Goal: Transaction & Acquisition: Purchase product/service

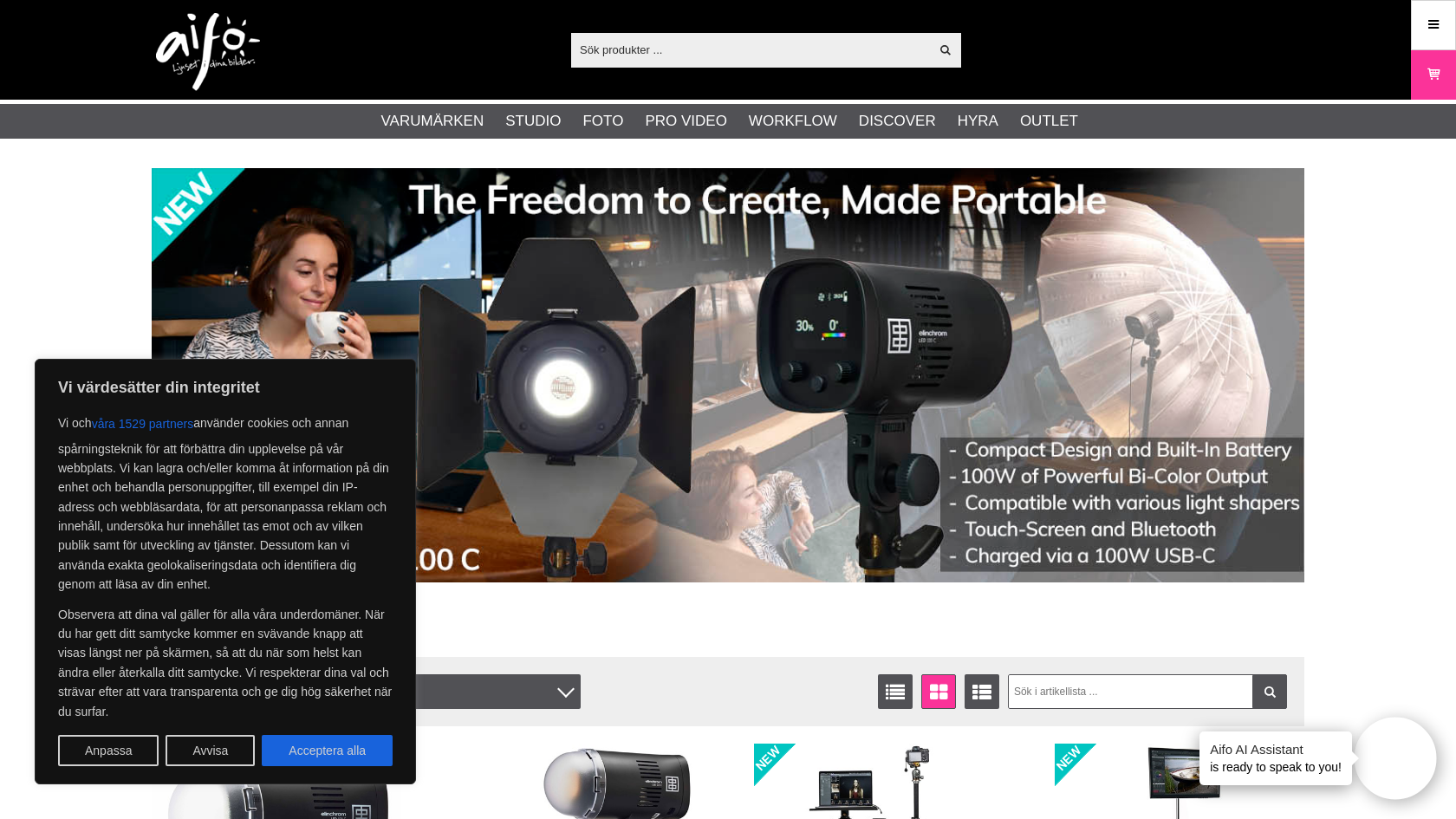
click at [345, 753] on button "Acceptera alla" at bounding box center [327, 750] width 131 height 31
checkbox input "true"
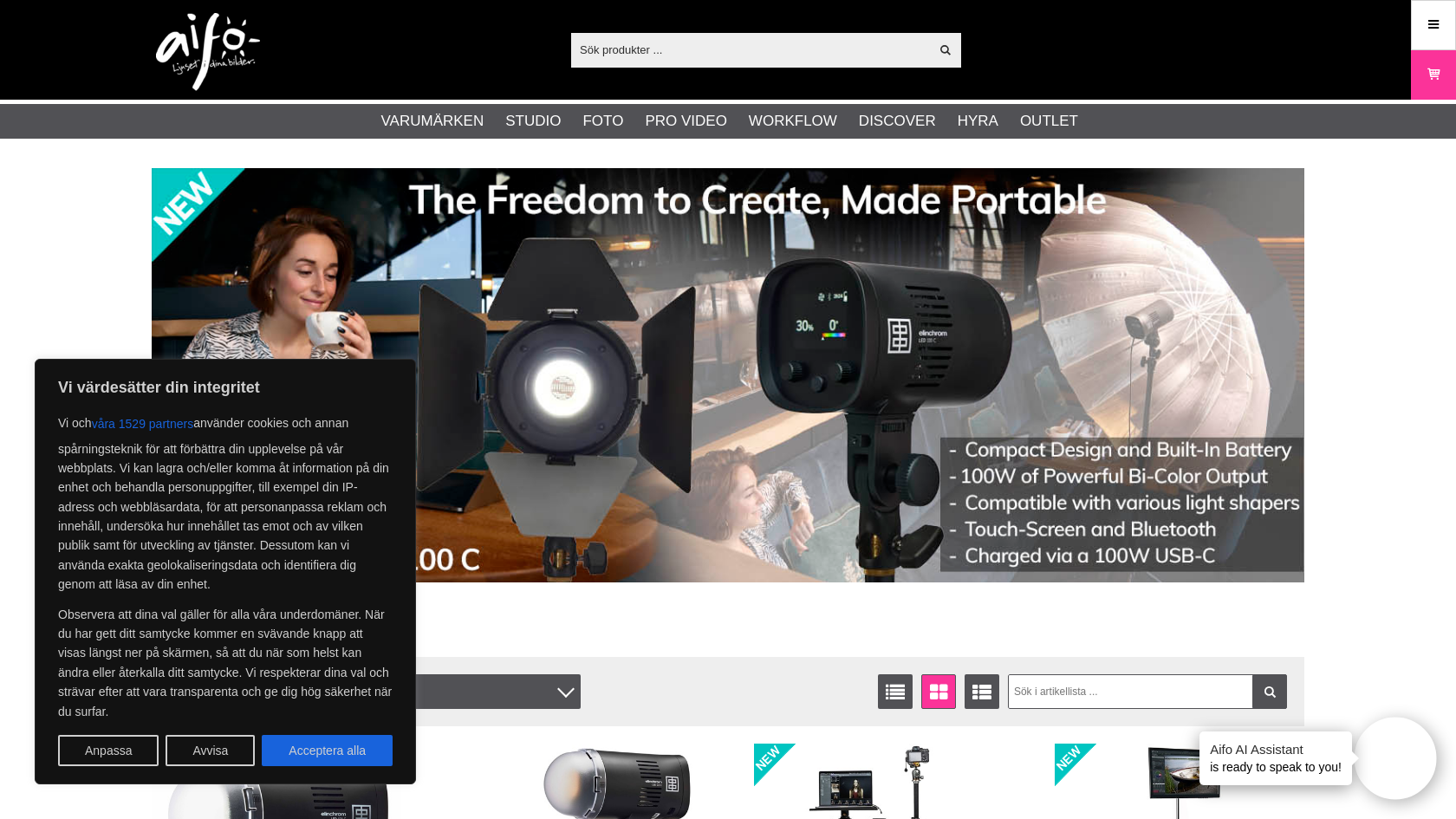
checkbox input "true"
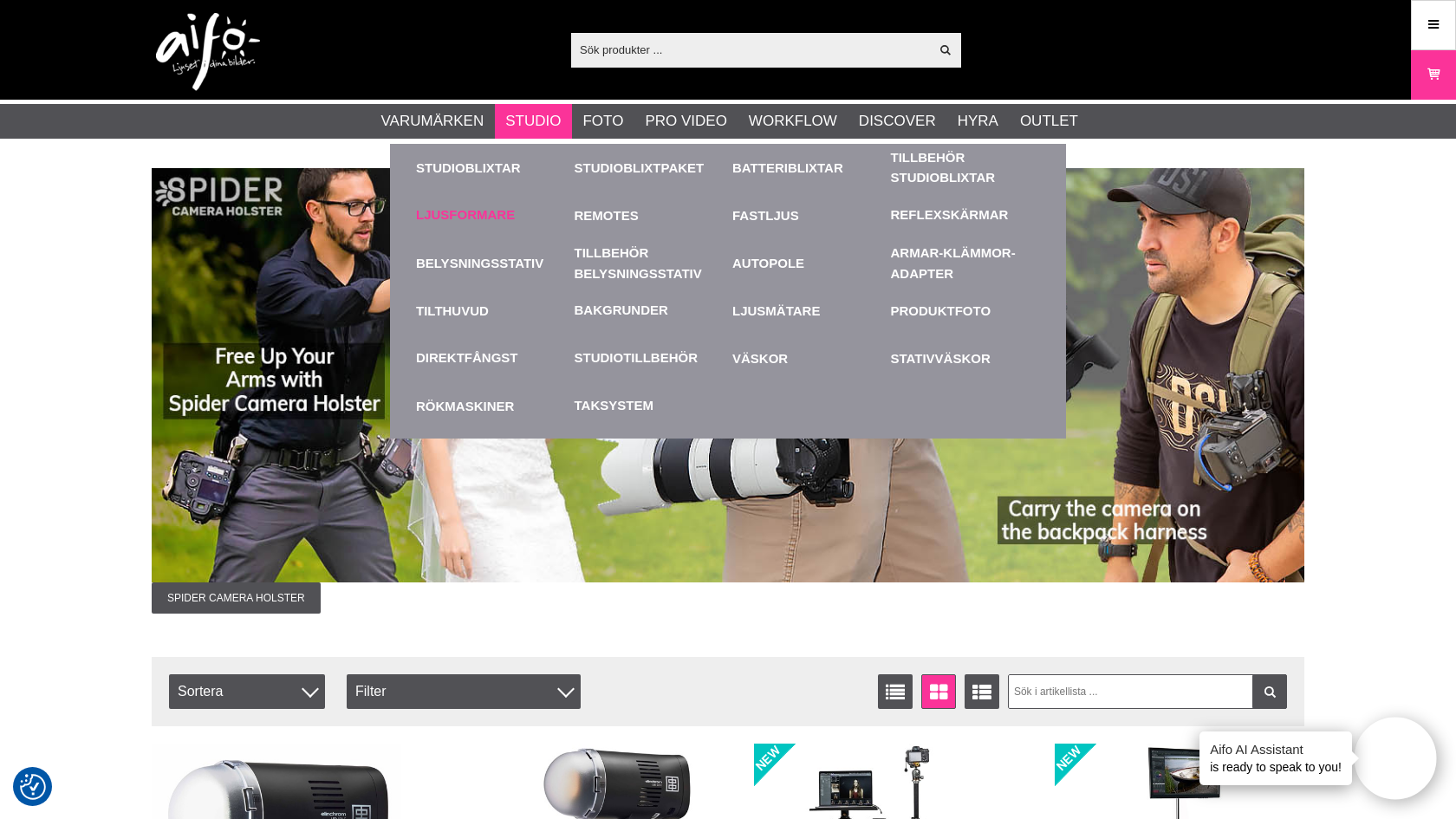
click at [501, 216] on link "Ljusformare" at bounding box center [465, 215] width 99 height 20
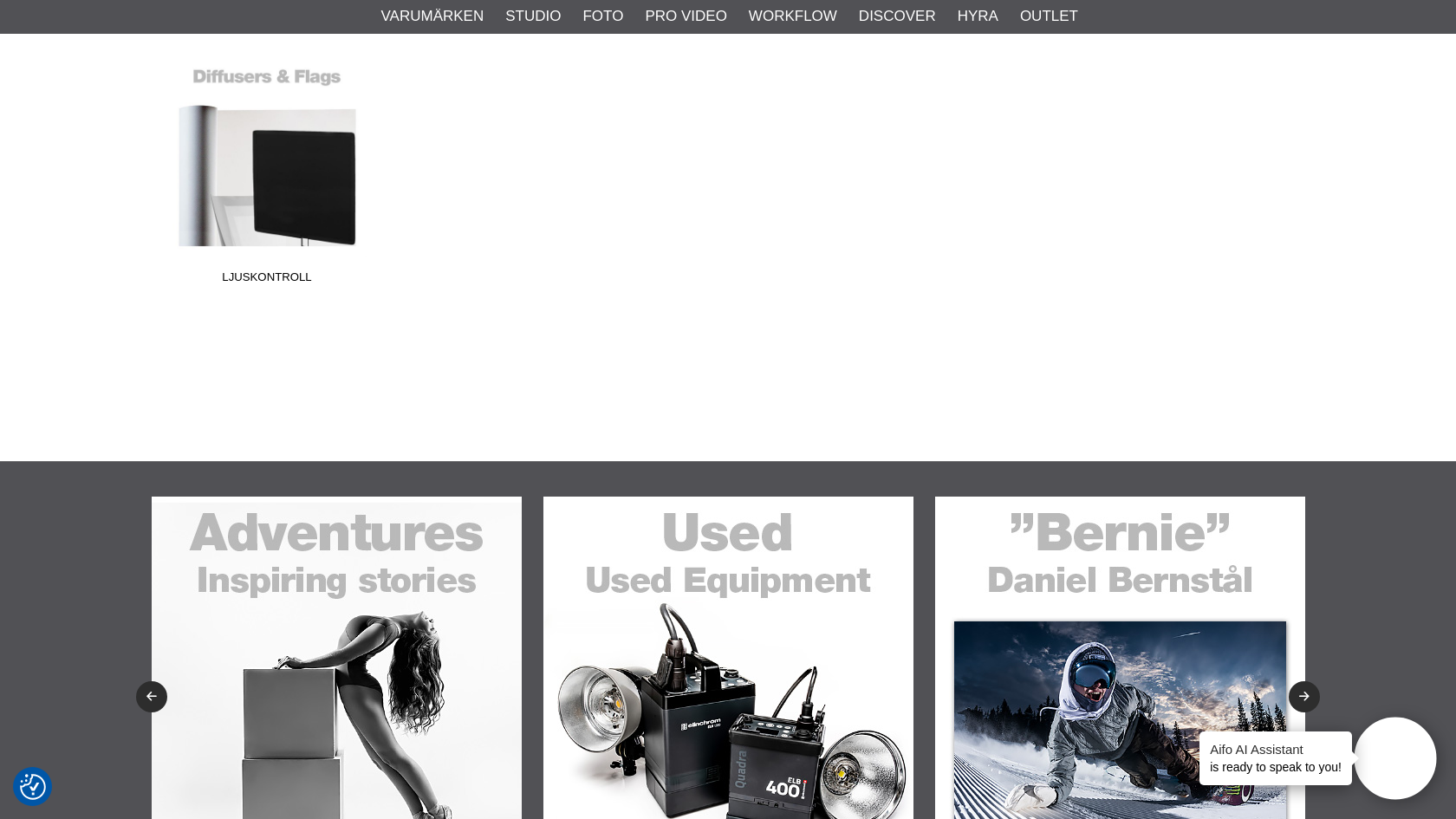
scroll to position [383, 0]
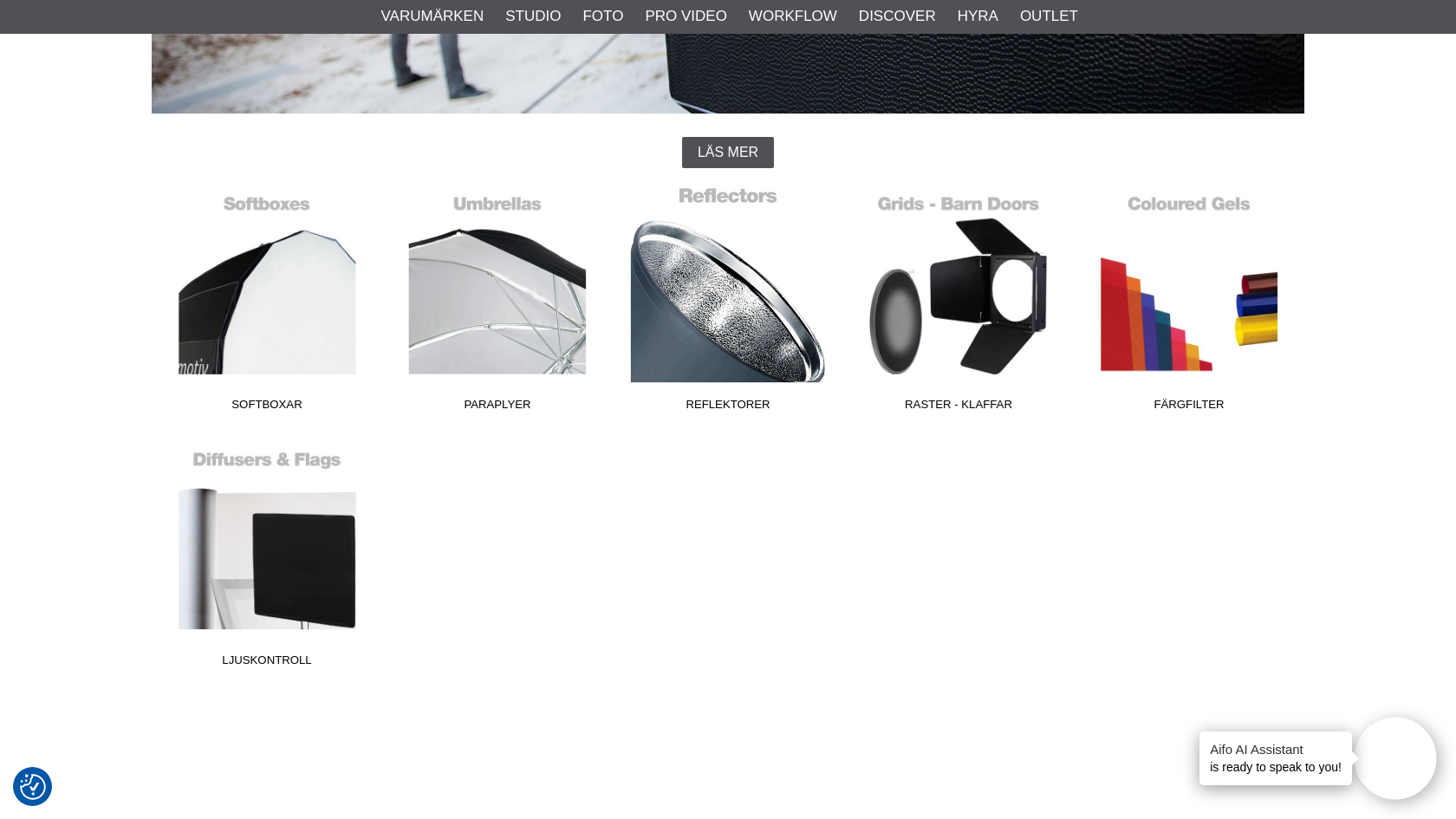
click at [742, 380] on link "Reflektorer" at bounding box center [728, 302] width 231 height 234
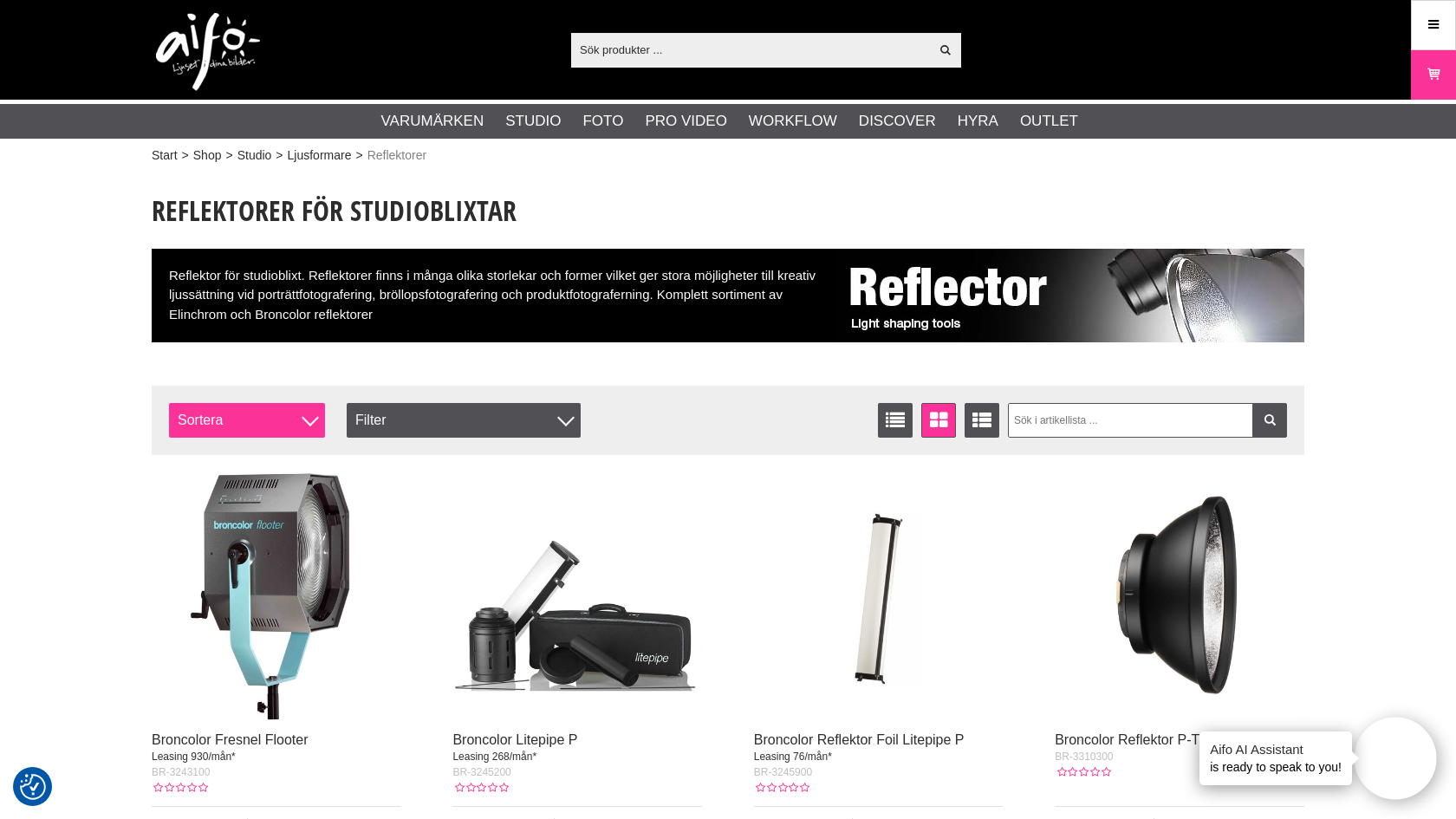
click at [302, 420] on span "Sortera" at bounding box center [248, 420] width 156 height 35
click at [304, 420] on div at bounding box center [310, 418] width 17 height 17
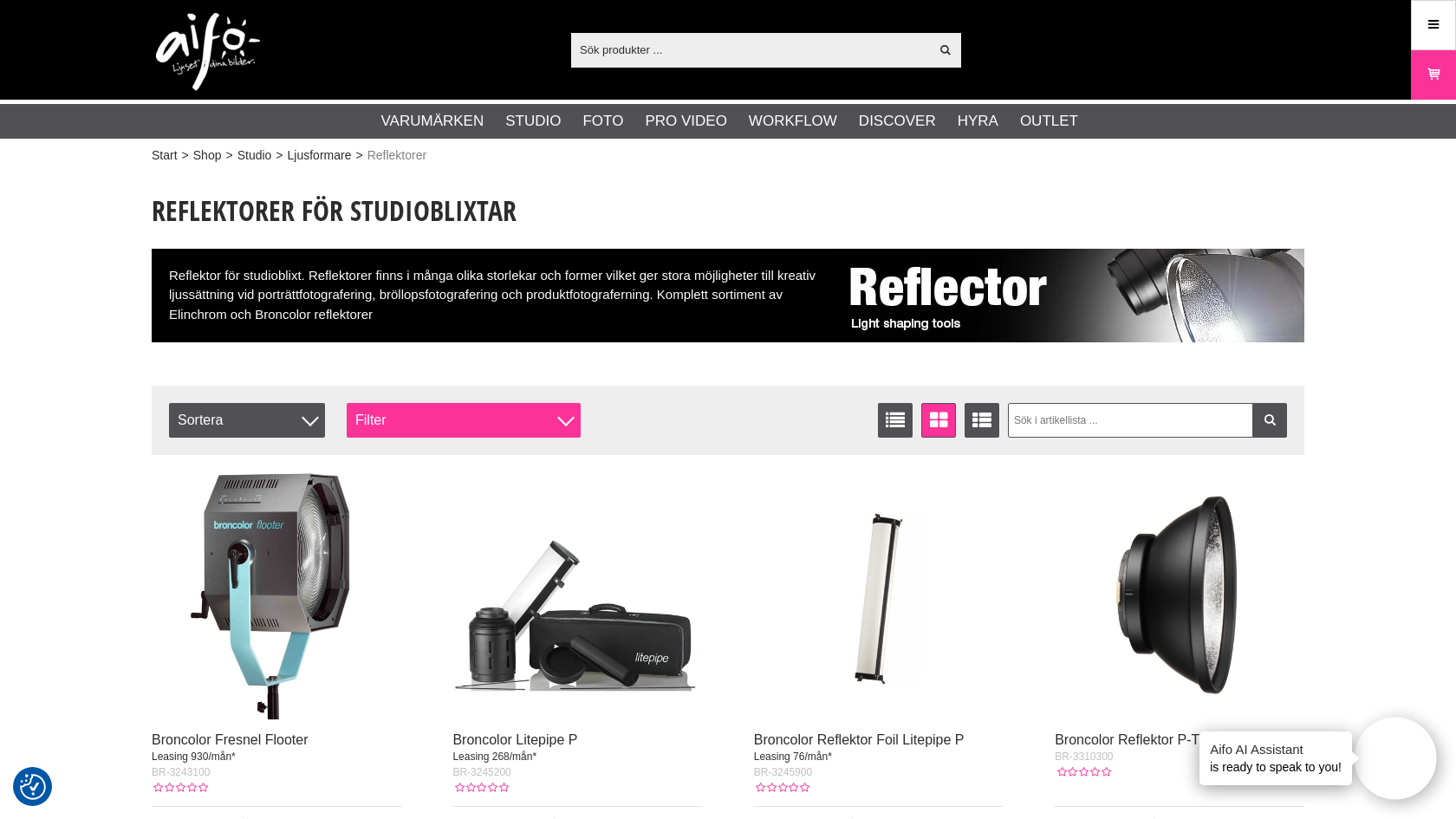
click at [452, 415] on div "Filter" at bounding box center [463, 420] width 234 height 35
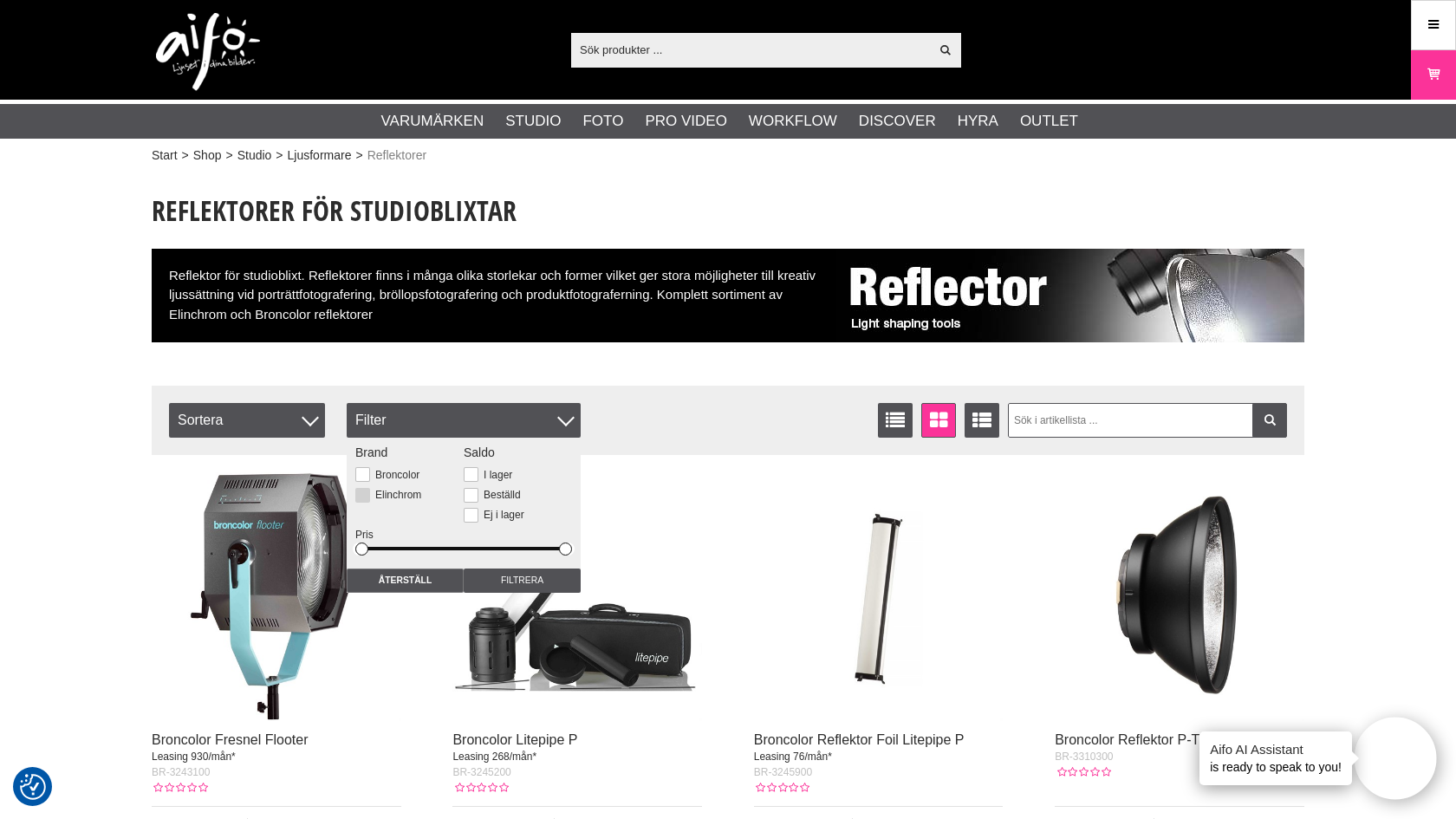
click at [402, 492] on label "Elinchrom" at bounding box center [395, 494] width 51 height 12
click at [0, 0] on input "Elinchrom" at bounding box center [0, 0] width 0 height 0
click at [422, 578] on input "Återställ" at bounding box center [405, 581] width 117 height 24
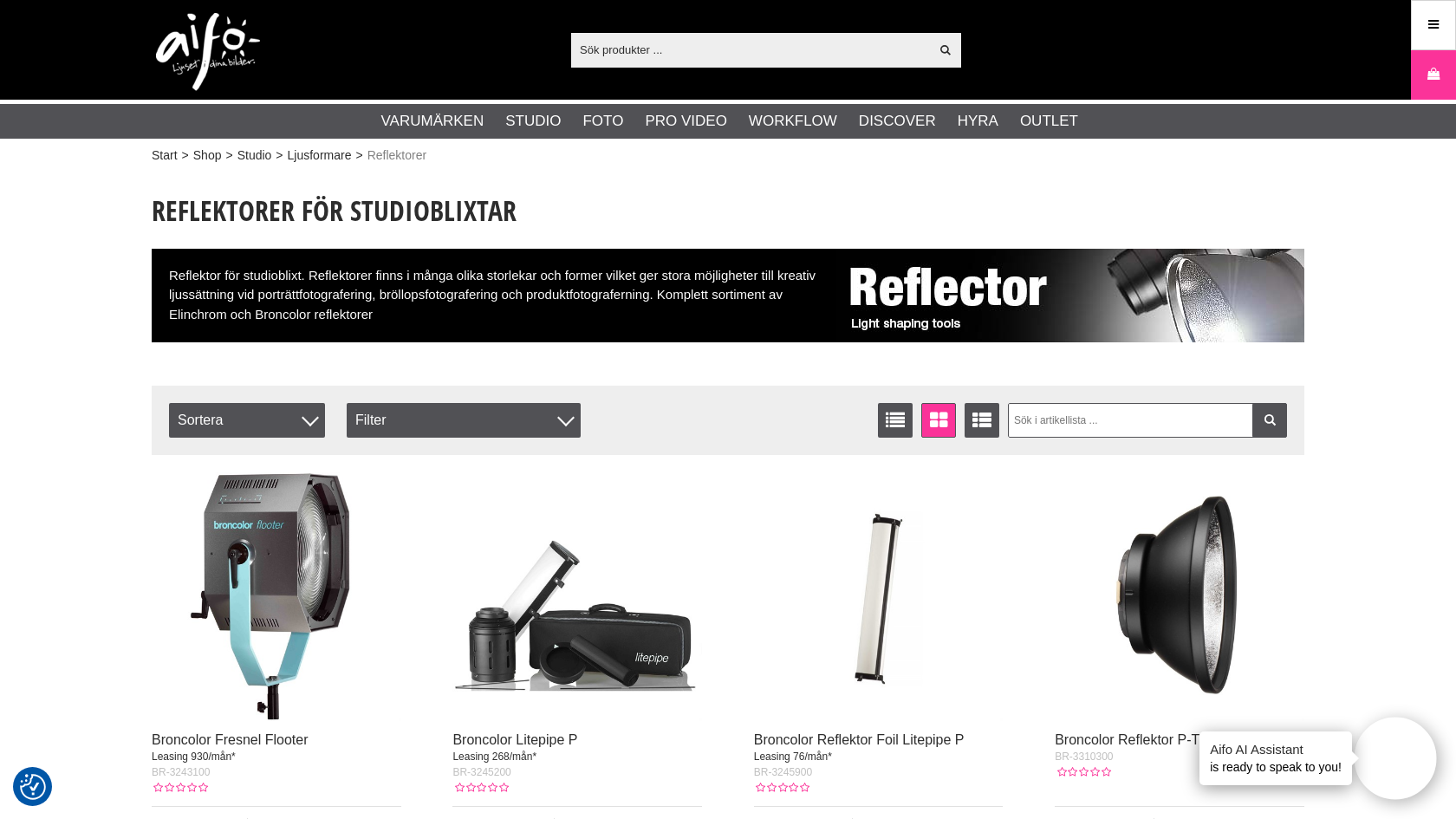
scroll to position [136, 0]
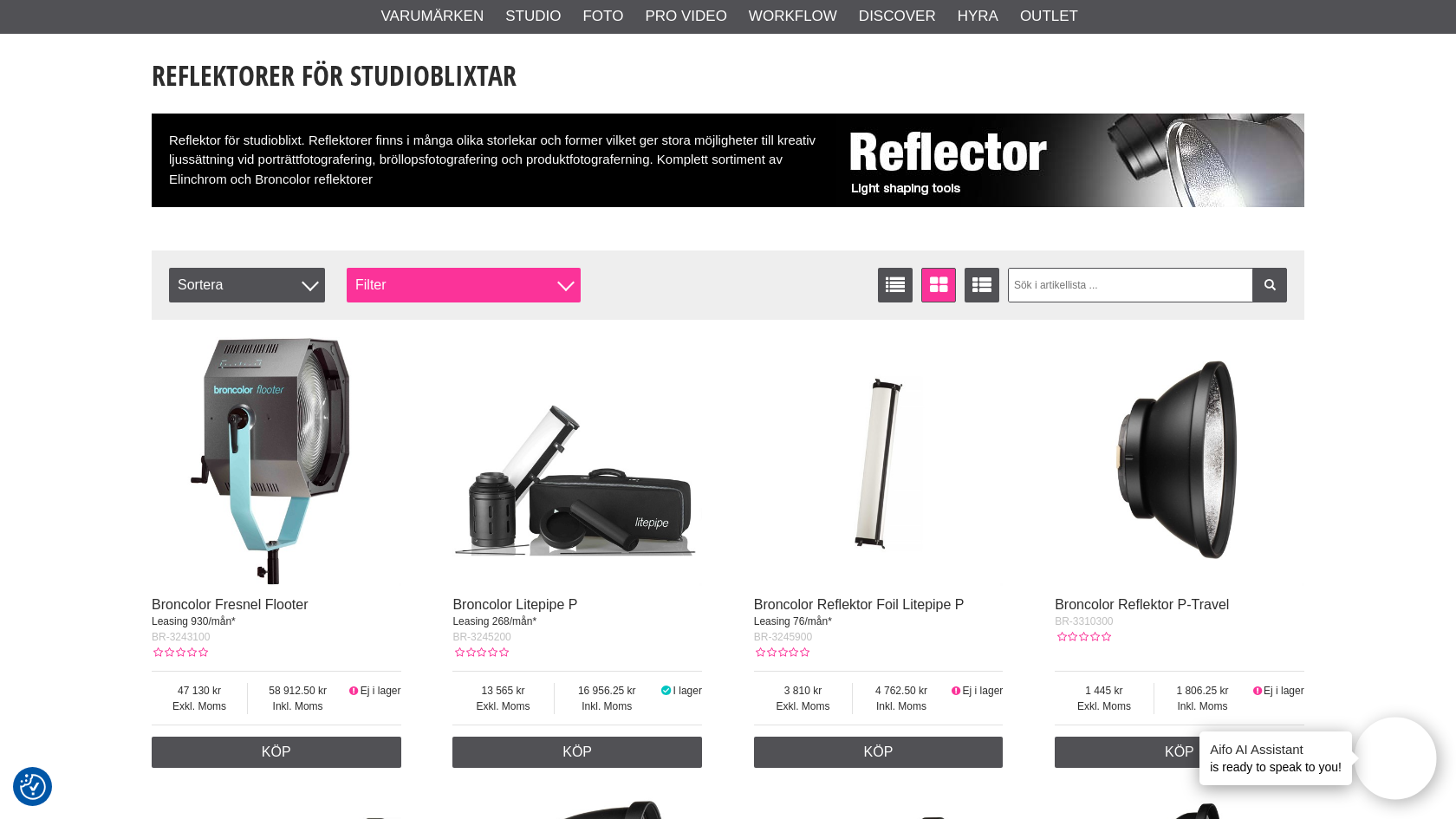
click at [431, 277] on div "Filter" at bounding box center [463, 284] width 234 height 35
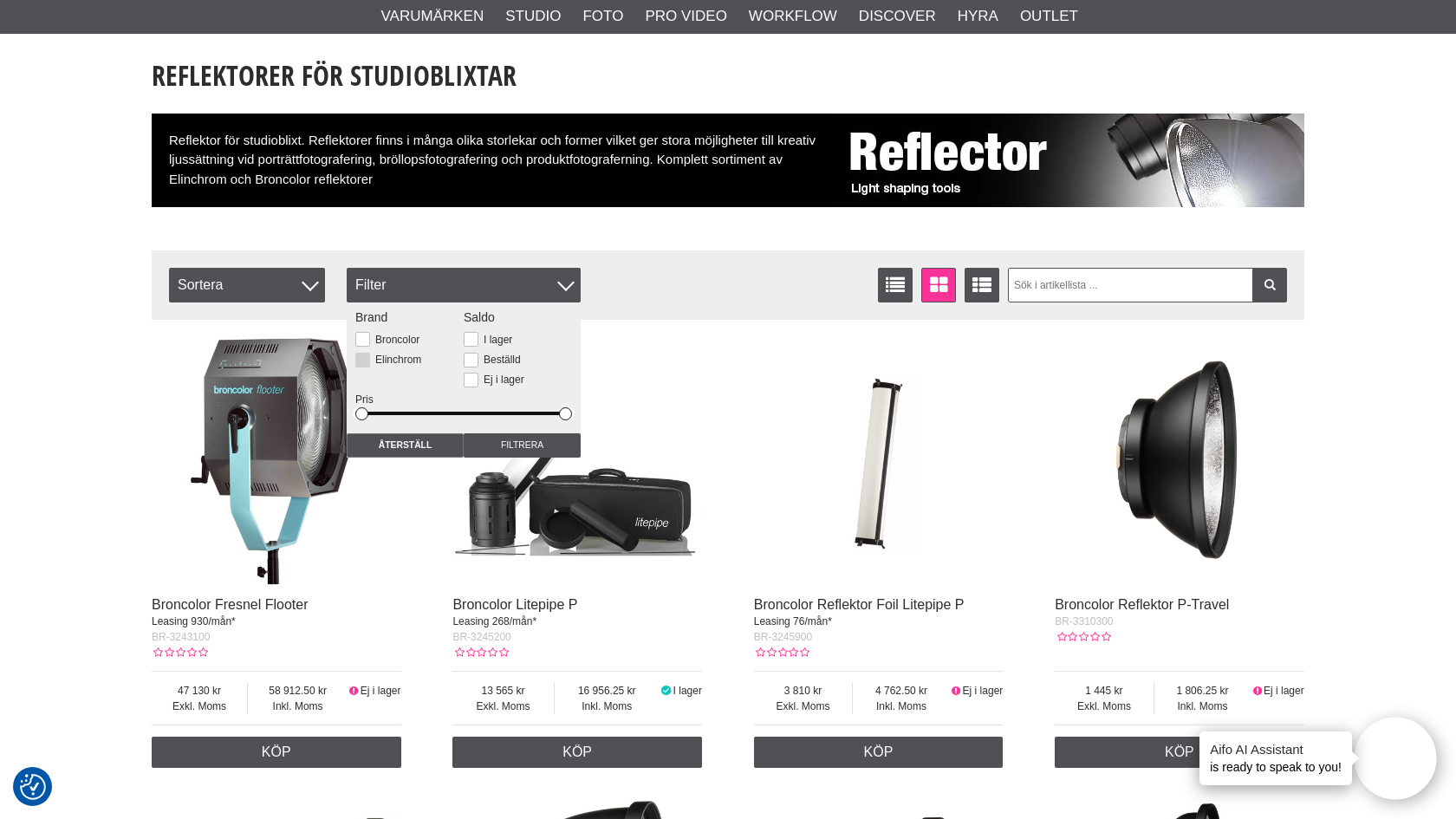
click at [384, 363] on label "Elinchrom" at bounding box center [395, 360] width 51 height 12
click at [0, 0] on input "Elinchrom" at bounding box center [0, 0] width 0 height 0
click at [529, 443] on input "Filtrera" at bounding box center [522, 445] width 117 height 24
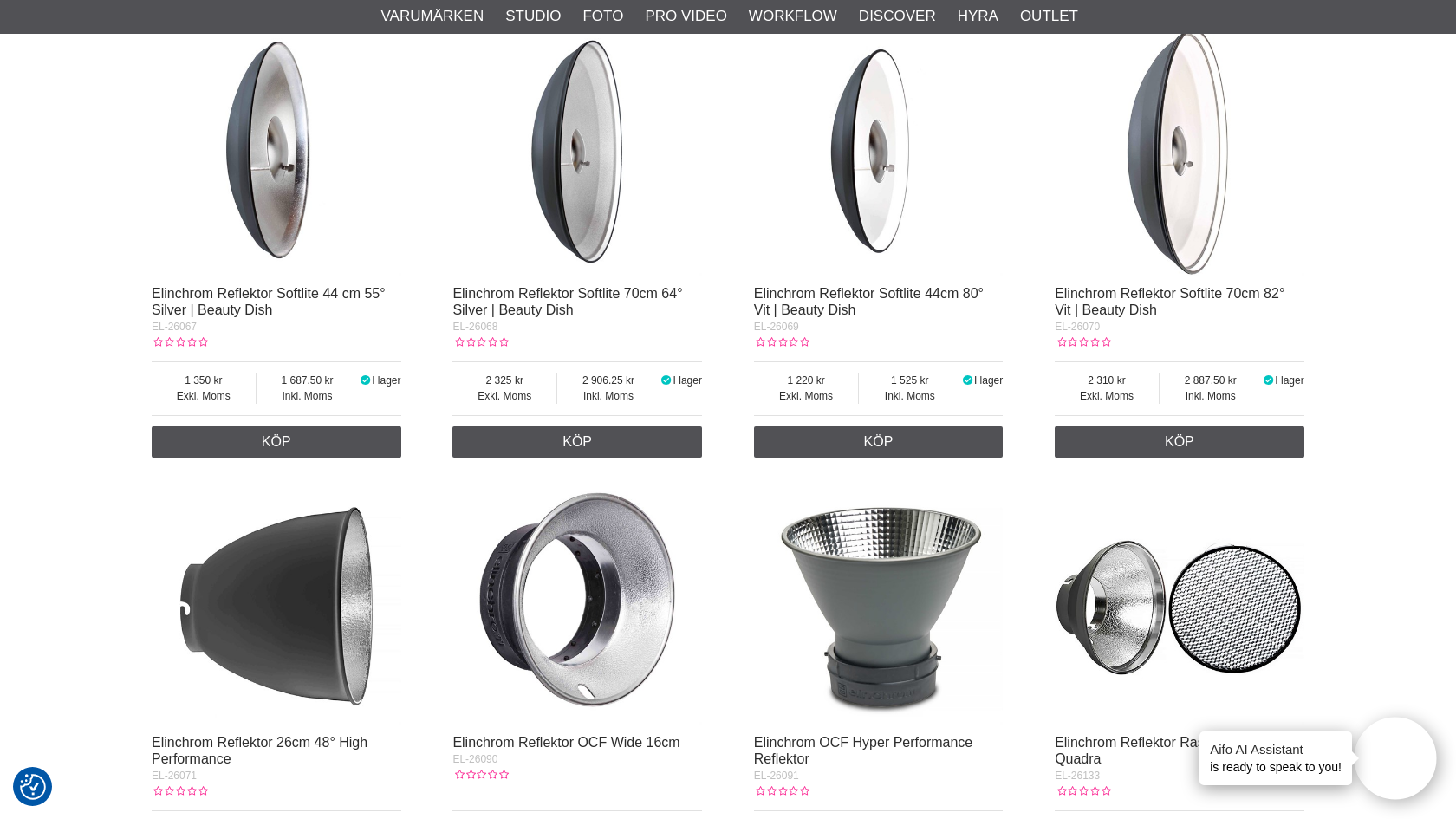
scroll to position [890, 0]
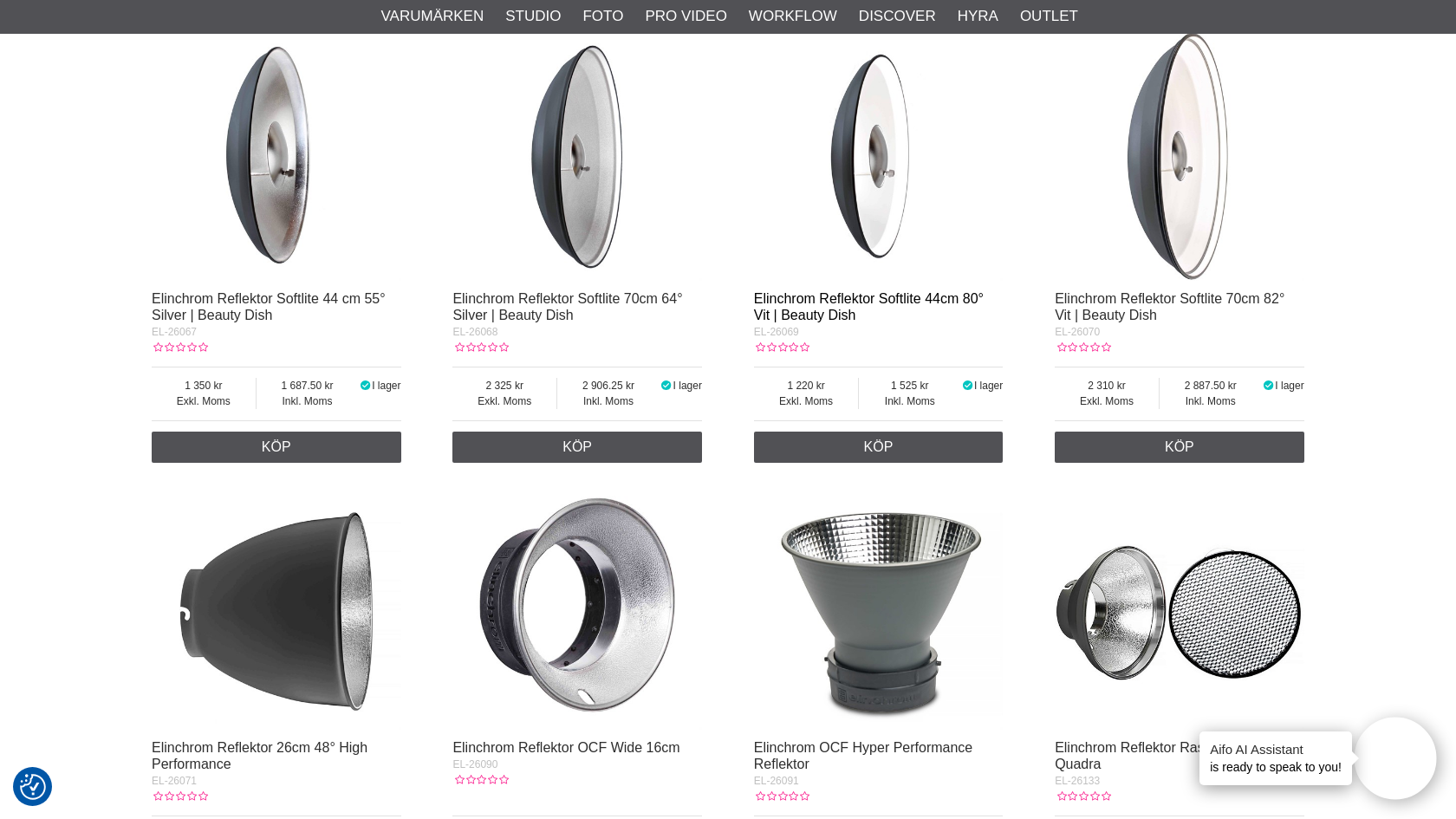
click at [835, 296] on link "Elinchrom Reflektor Softlite 44cm 80° Vit | Beauty Dish" at bounding box center [869, 306] width 230 height 31
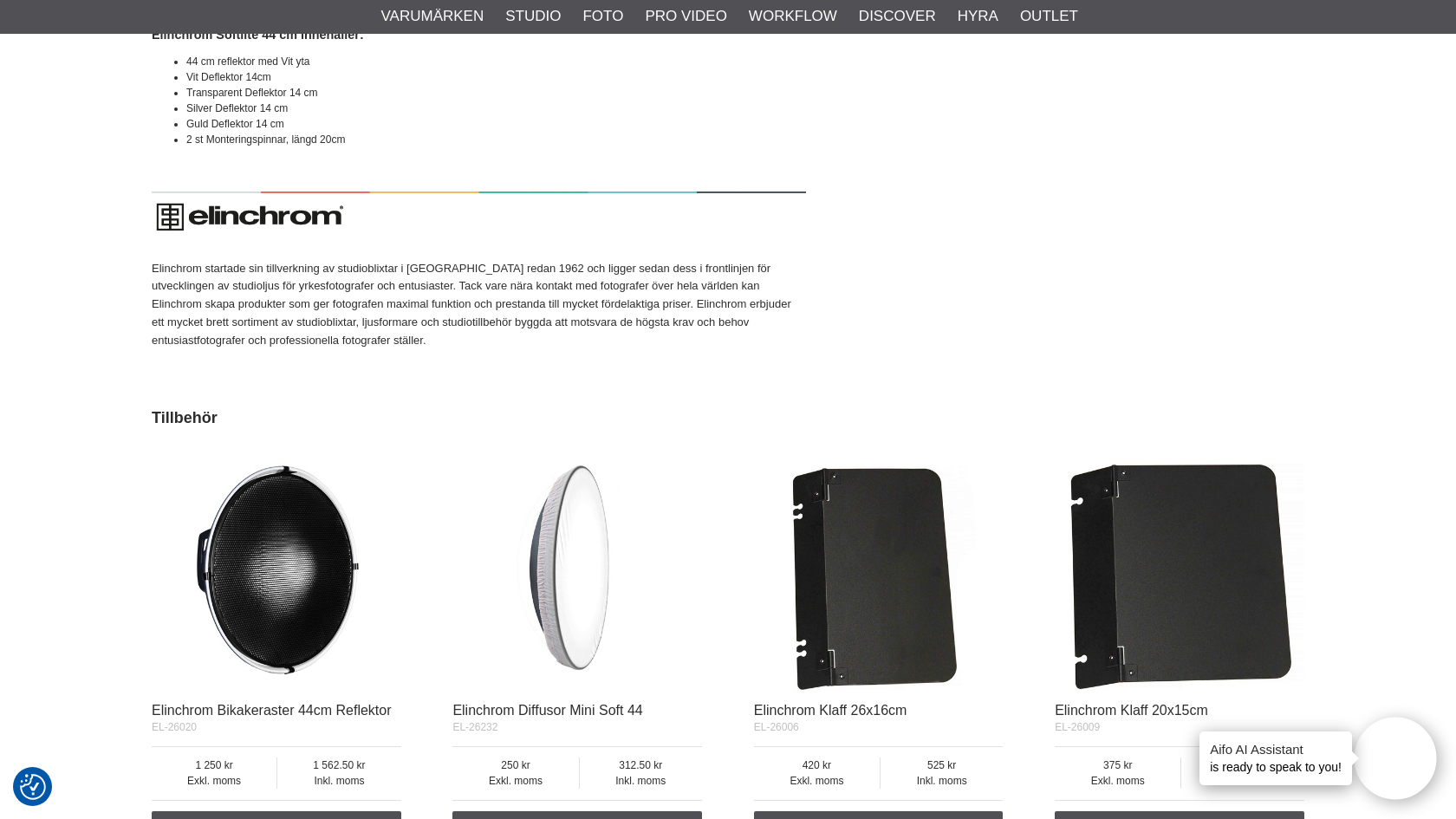
scroll to position [1349, 0]
